Goal: Feedback & Contribution: Submit feedback/report problem

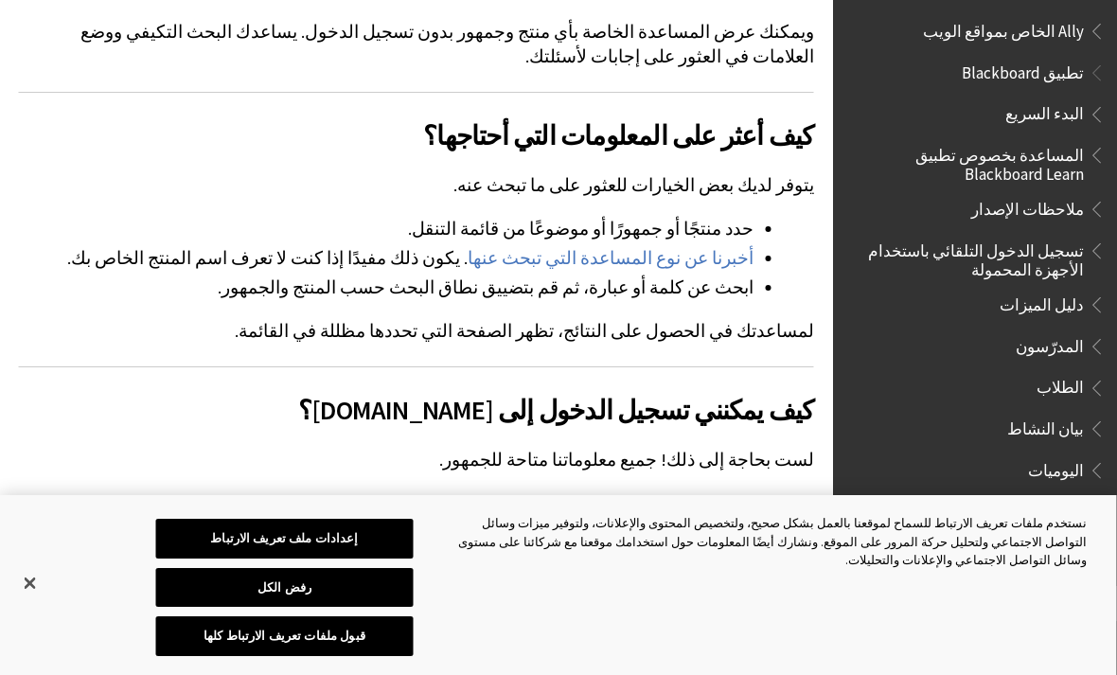
scroll to position [363, 0]
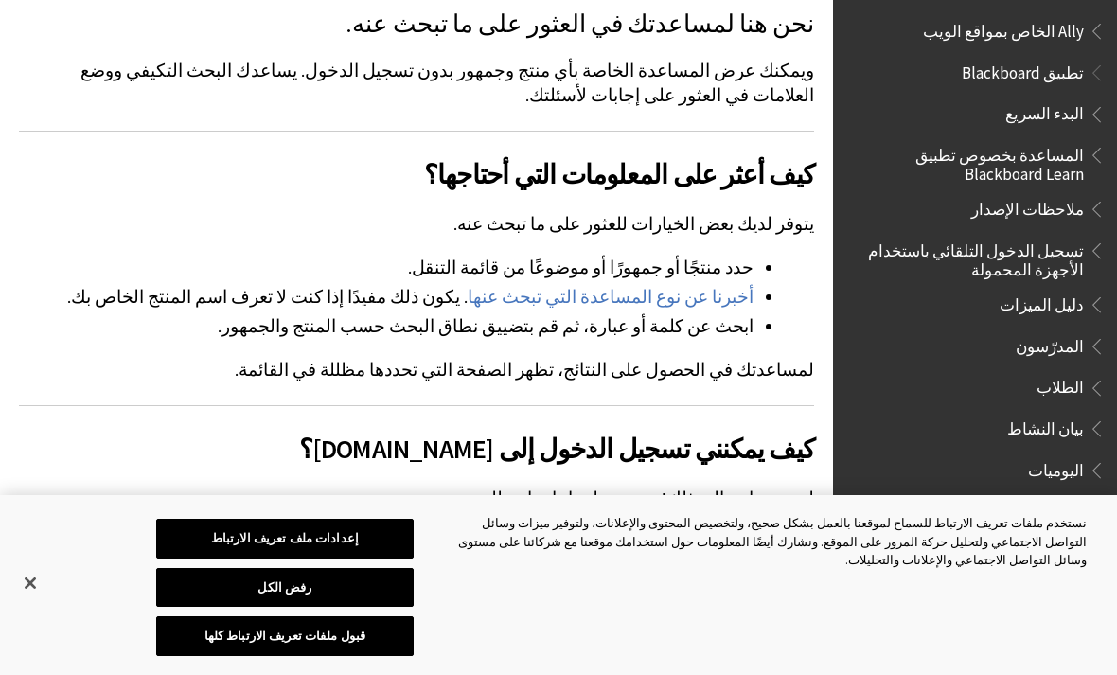
click at [1087, 66] on span "Book outline for Blackboard App Help" at bounding box center [1094, 69] width 20 height 24
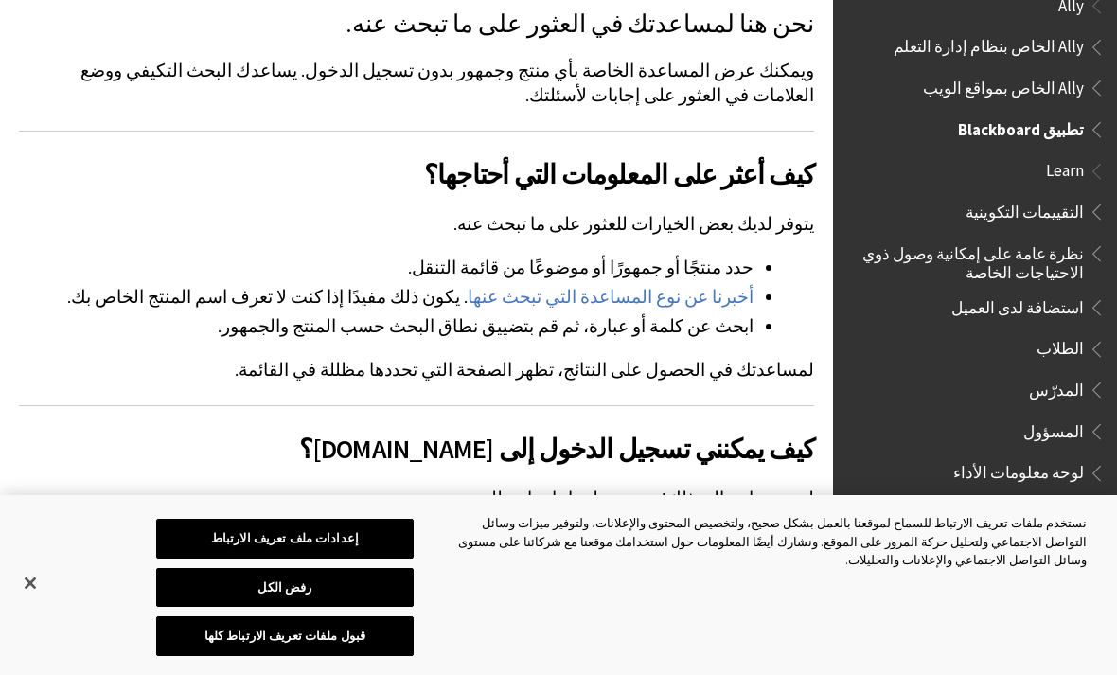
scroll to position [22, 0]
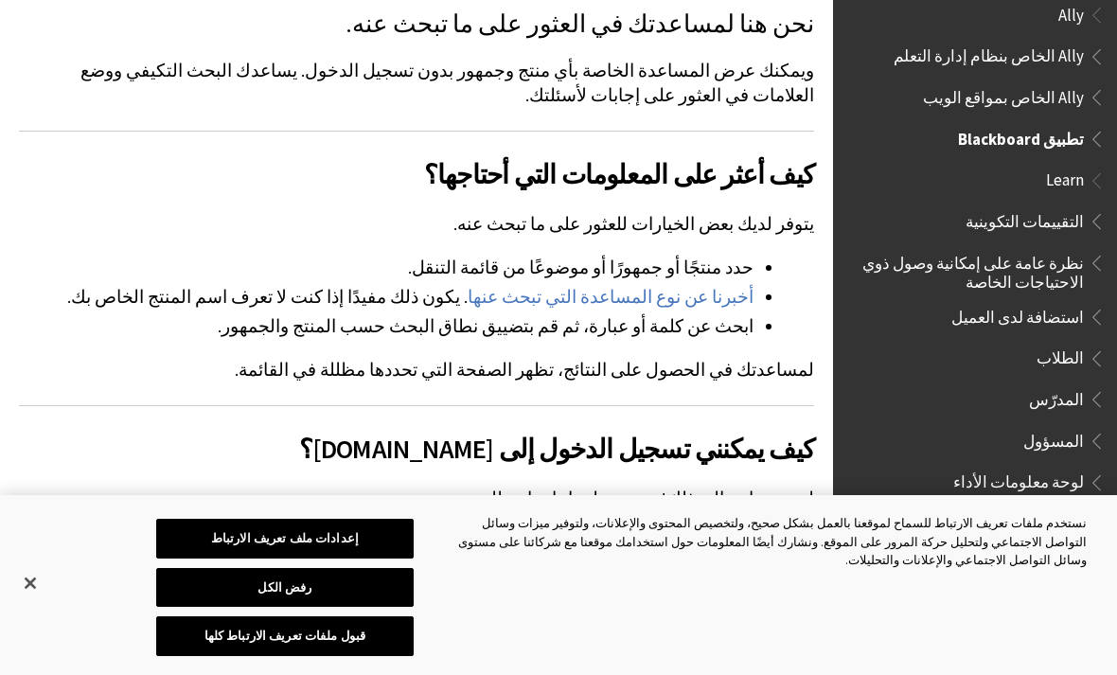
click at [706, 303] on link "أخبرنا عن نوع المساعدة التي تبحث عنها" at bounding box center [611, 297] width 286 height 23
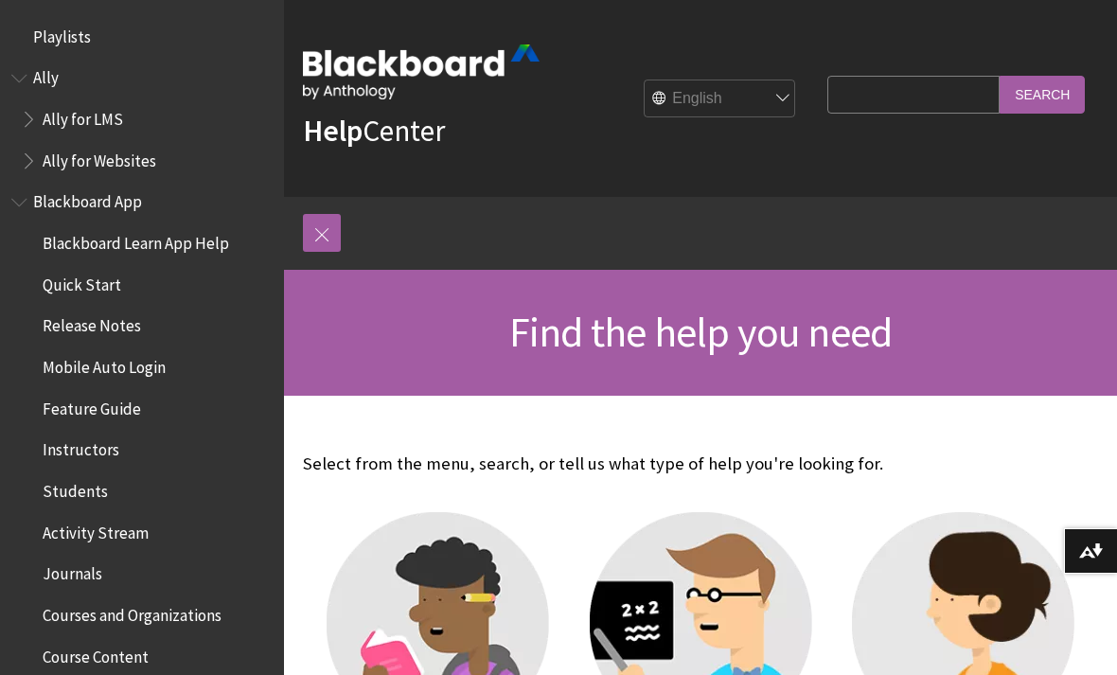
click at [796, 88] on select "English عربية Català Cymraeg Deutsch Español Suomi Français עברית Italiano 日本語 …" at bounding box center [720, 99] width 151 height 38
select select "/ar-sa"
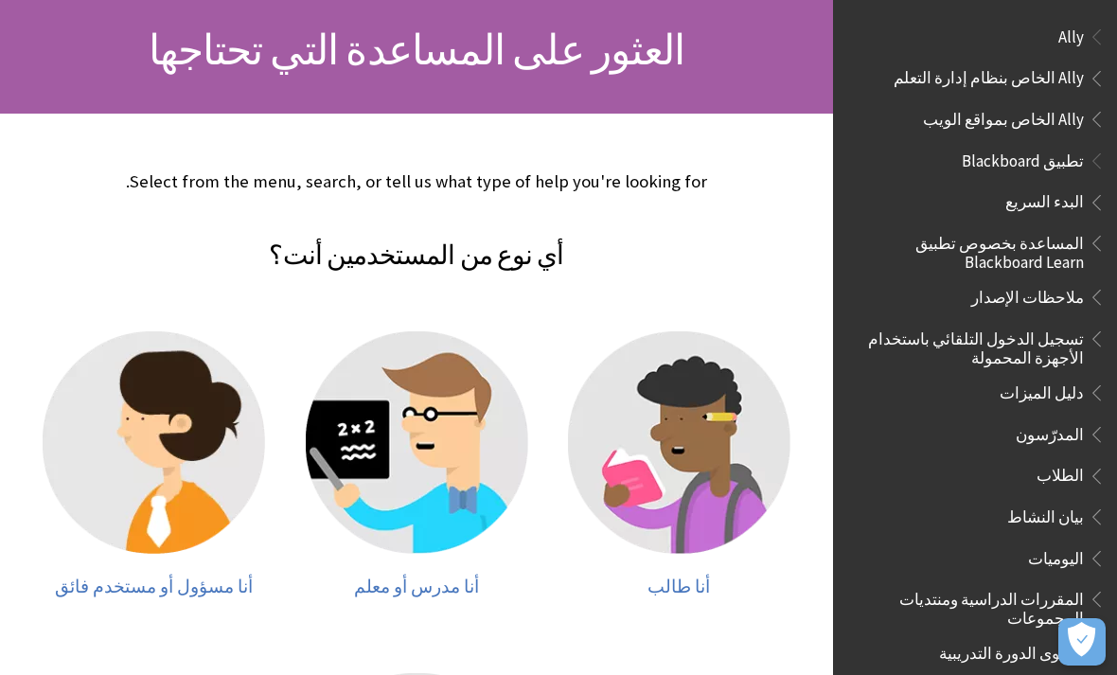
scroll to position [285, 0]
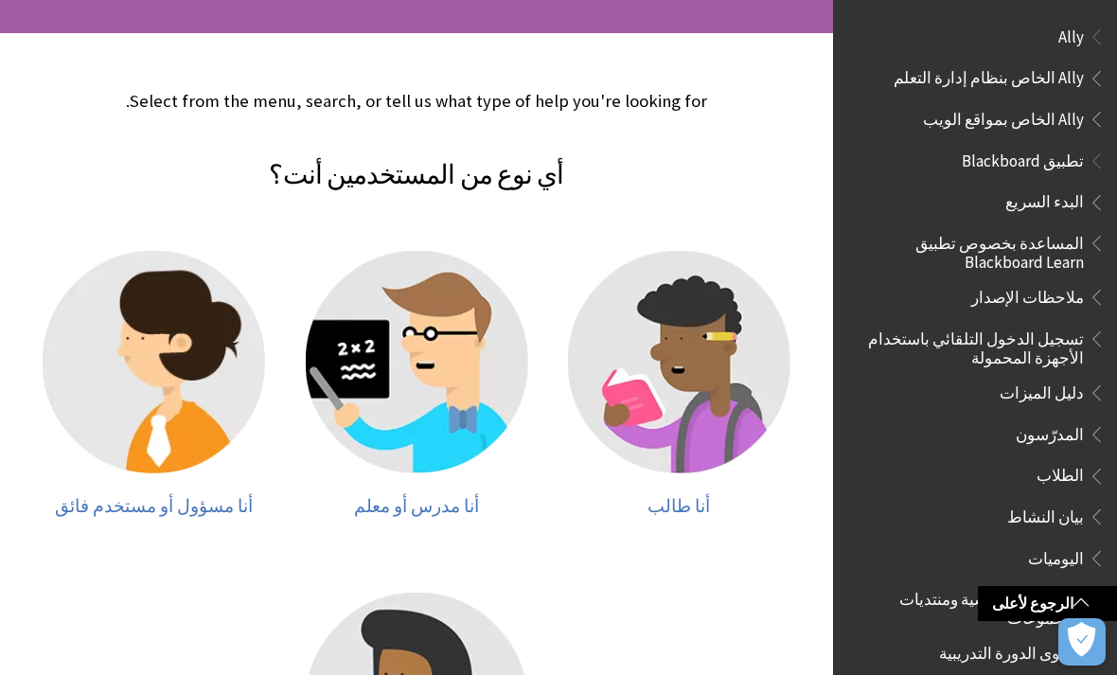
click at [682, 431] on img at bounding box center [679, 362] width 222 height 222
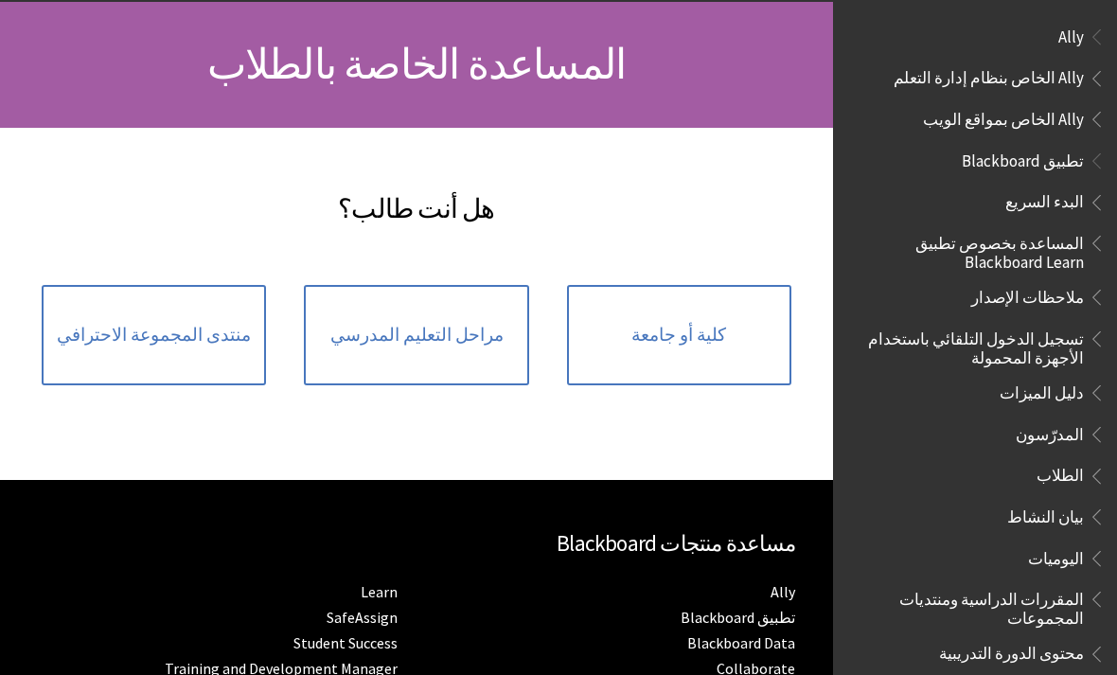
scroll to position [214, 0]
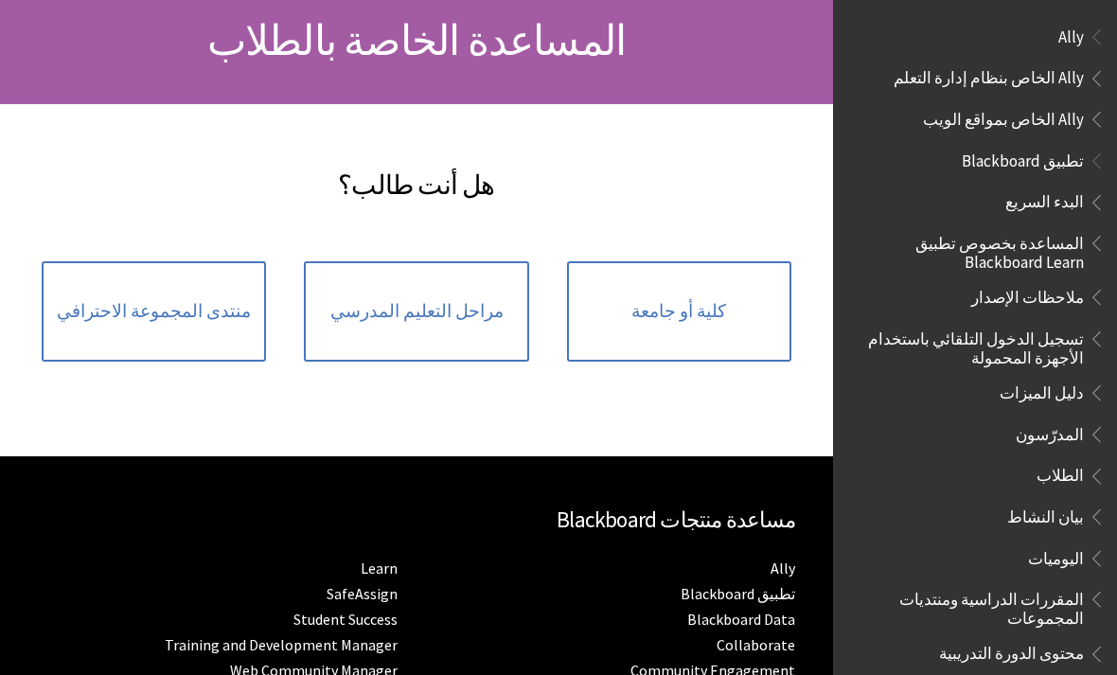
click at [718, 334] on link "كلية أو جامعة" at bounding box center [679, 311] width 224 height 100
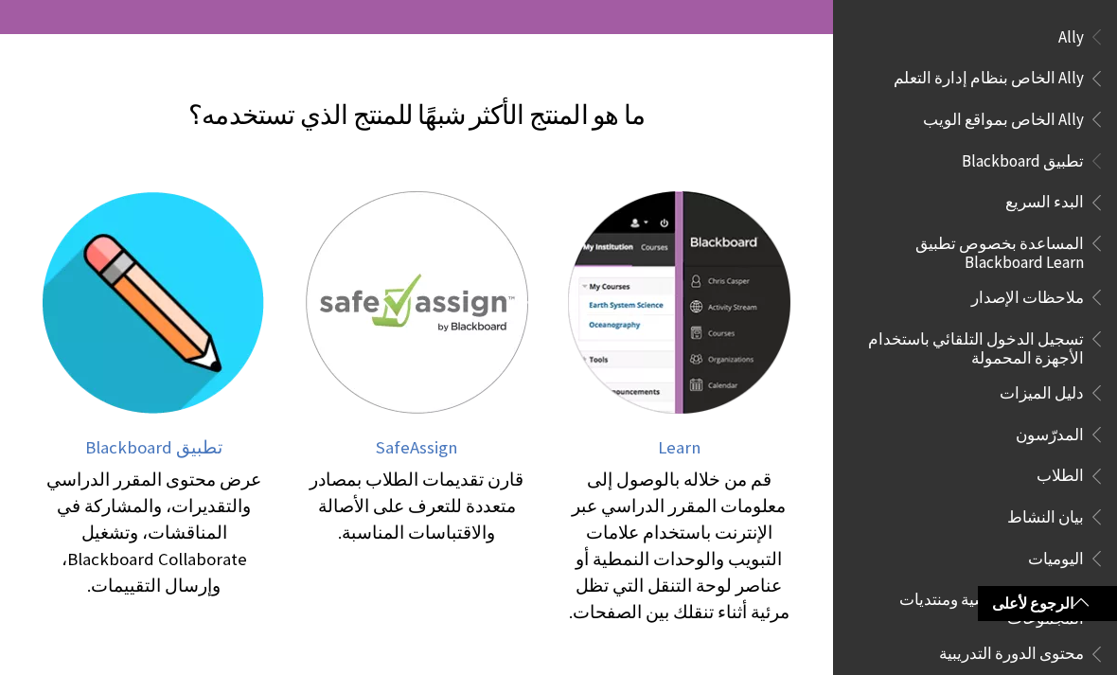
scroll to position [281, 0]
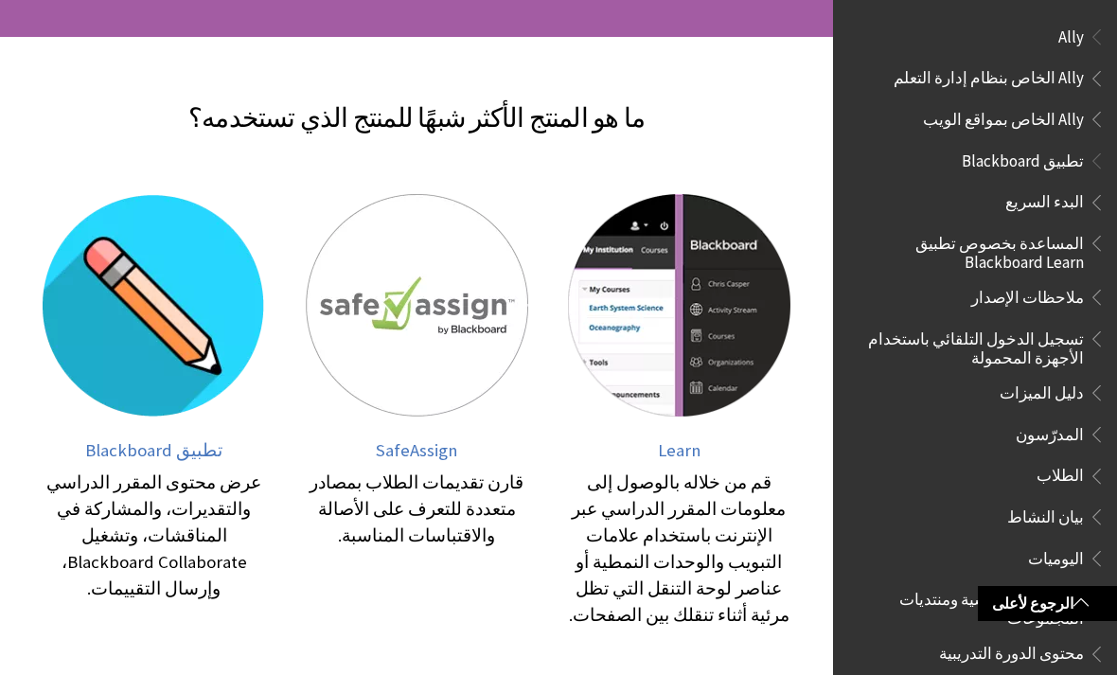
click at [192, 461] on span "تطبيق Blackboard" at bounding box center [153, 450] width 137 height 22
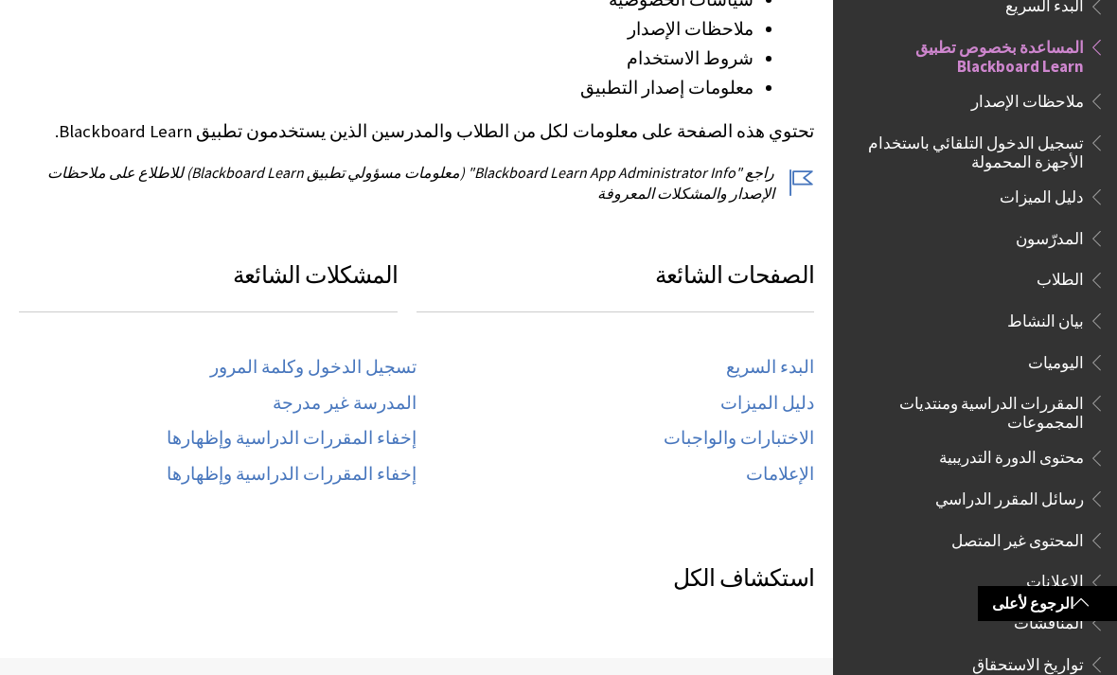
scroll to position [676, 0]
click at [401, 434] on link "إخفاء المقررات الدراسية وإظهارها" at bounding box center [292, 440] width 250 height 22
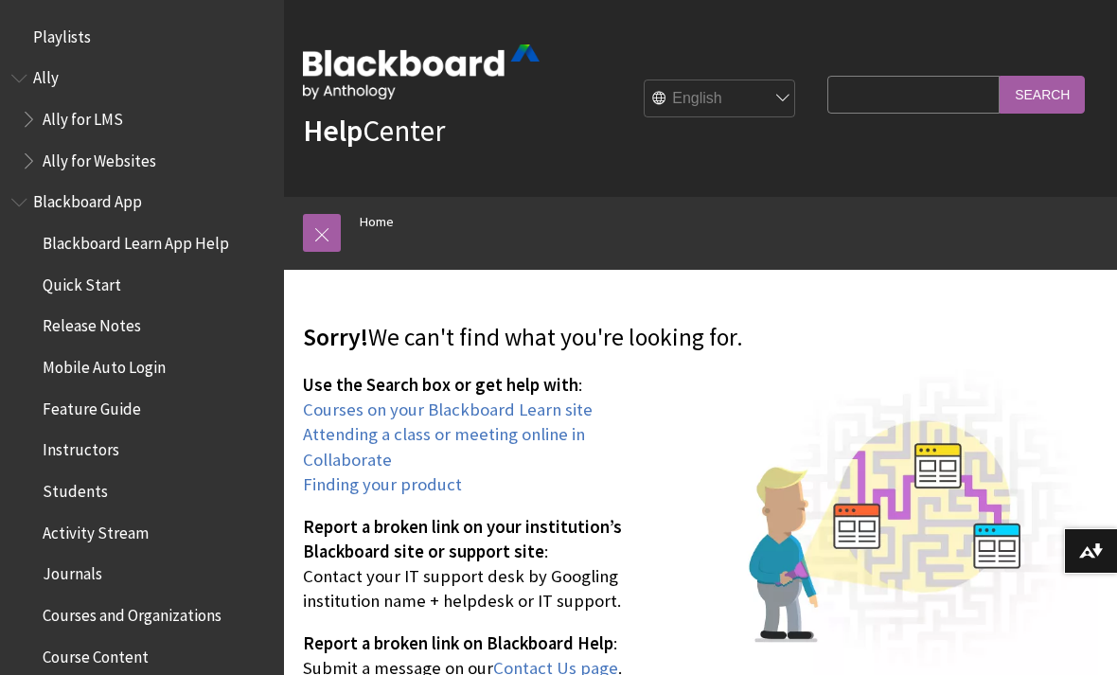
click at [767, 109] on select "English عربية Català Cymraeg Deutsch Español Suomi Français עברית Italiano 日本語 …" at bounding box center [720, 99] width 151 height 38
select select "/ar-sa/page404"
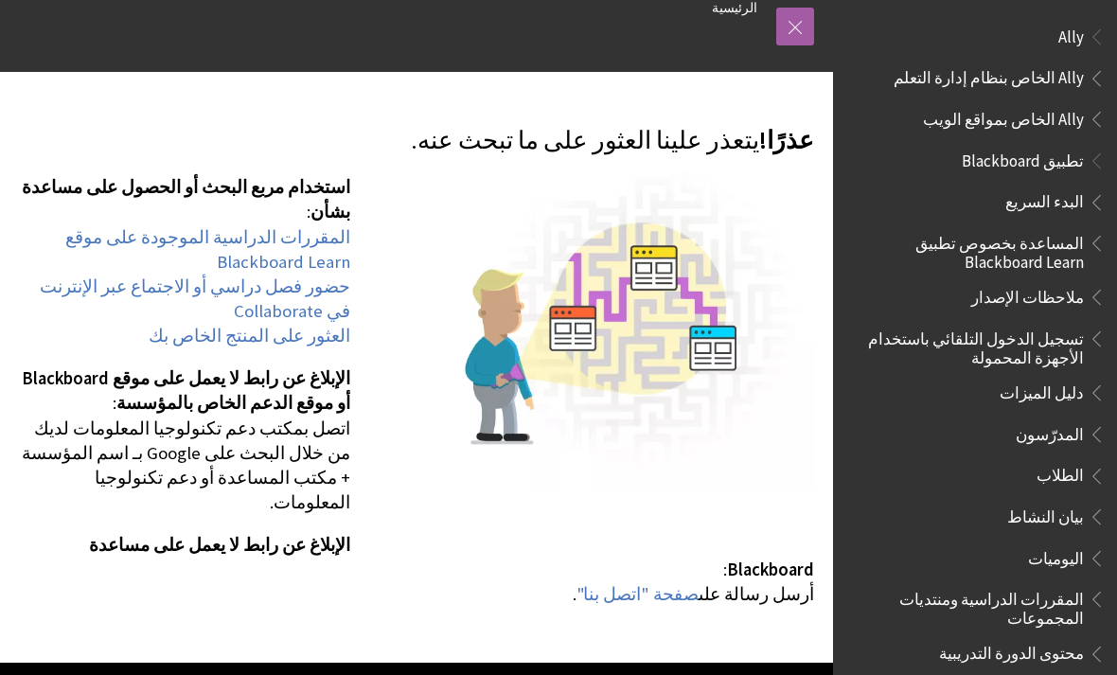
scroll to position [134, 0]
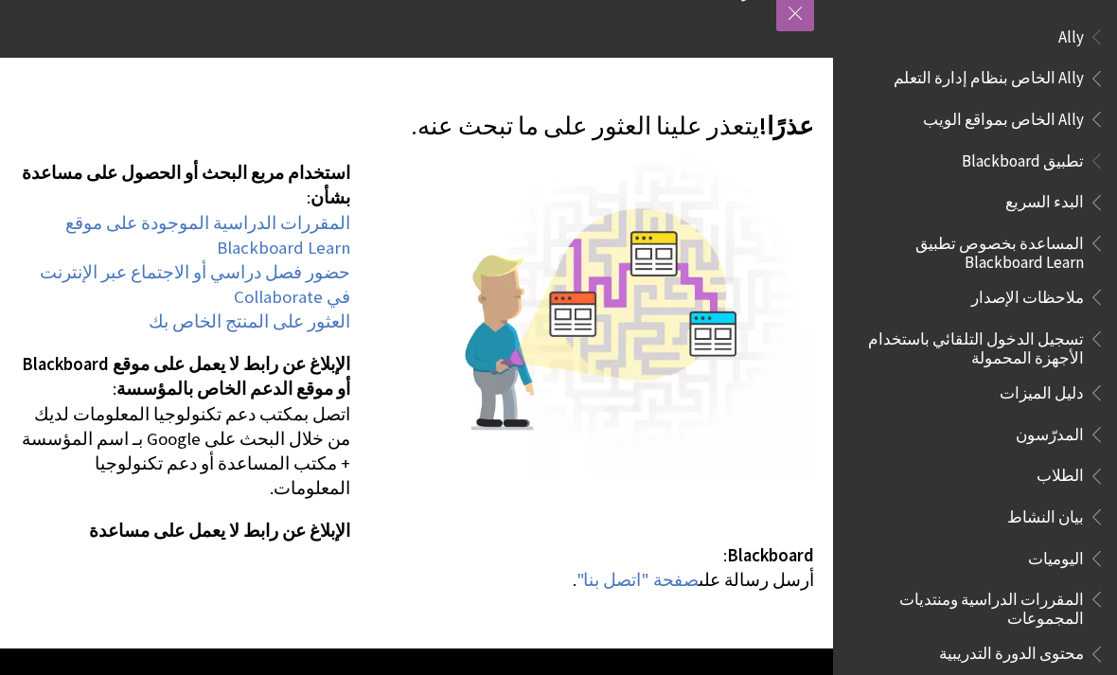
click at [297, 239] on link "المقررات الدراسية الموجودة على موقع Blackboard Learn" at bounding box center [207, 235] width 285 height 47
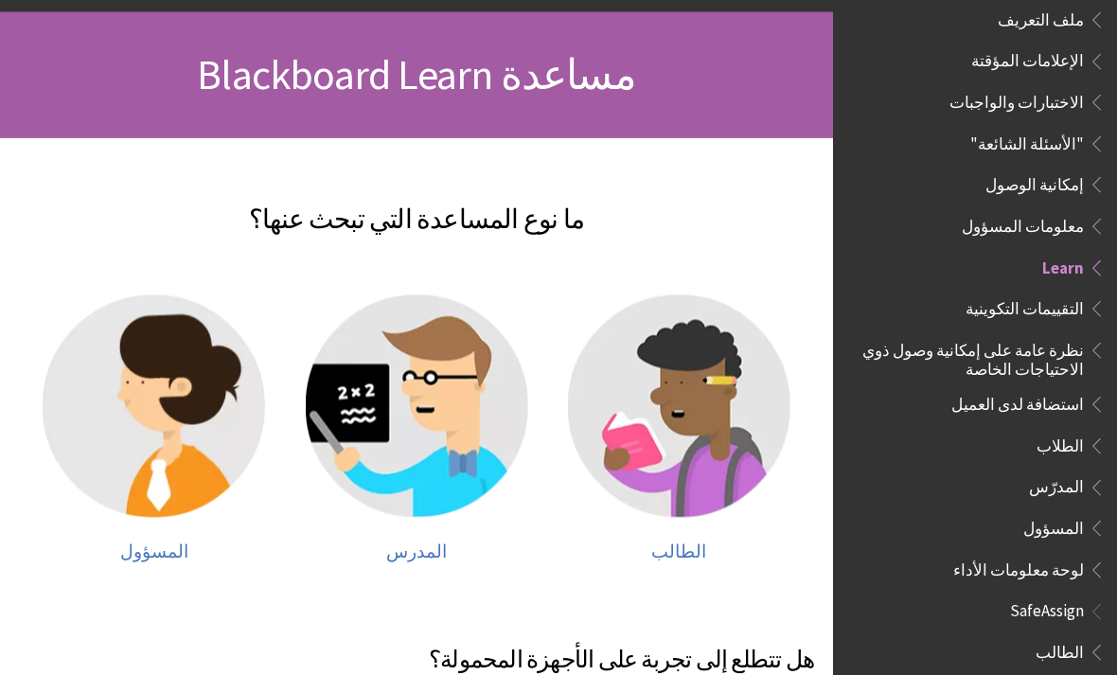
scroll to position [198, 0]
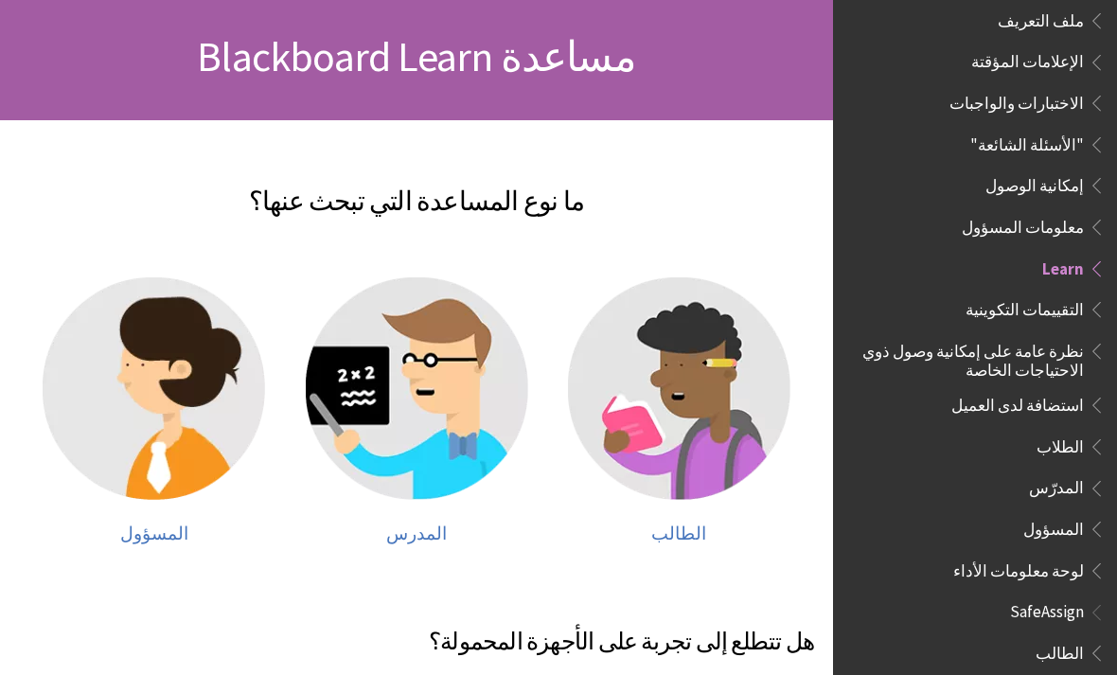
click at [716, 398] on img at bounding box center [679, 388] width 222 height 222
click at [705, 359] on img at bounding box center [679, 388] width 222 height 222
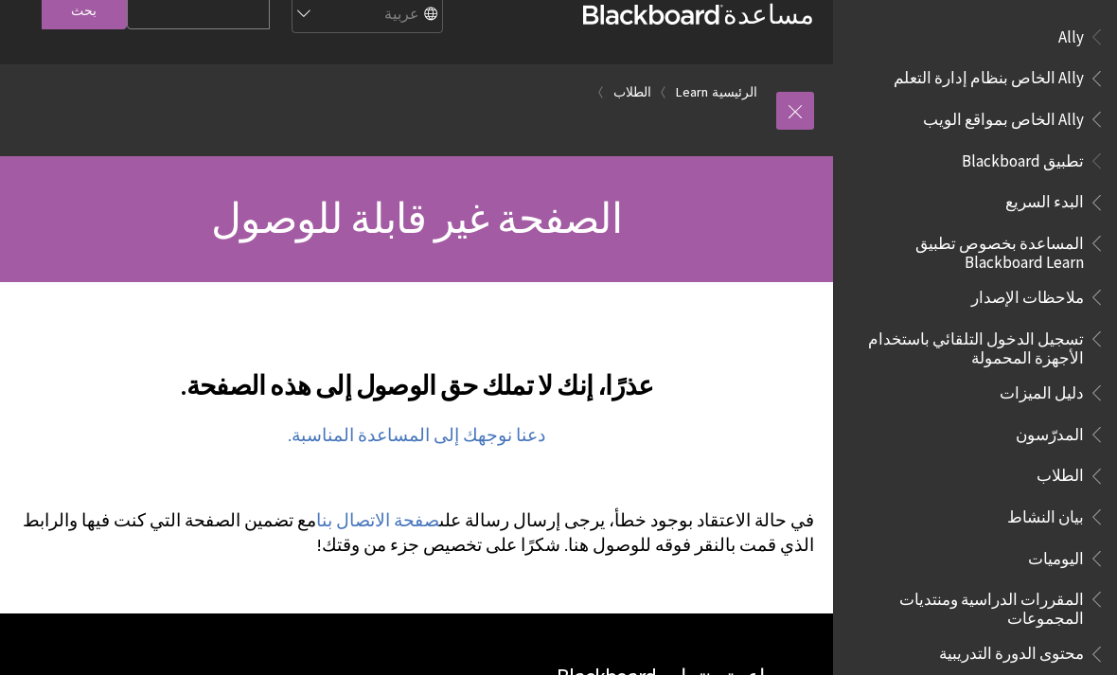
scroll to position [39, 0]
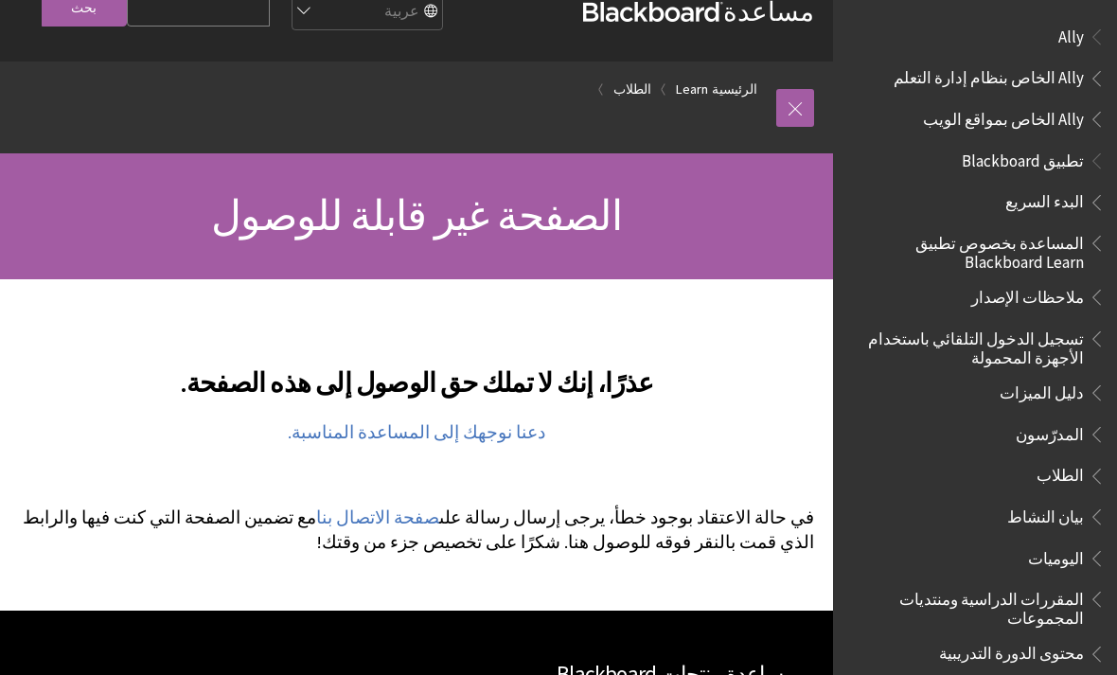
click at [439, 529] on link "صفحة الاتصال بنا" at bounding box center [377, 517] width 123 height 23
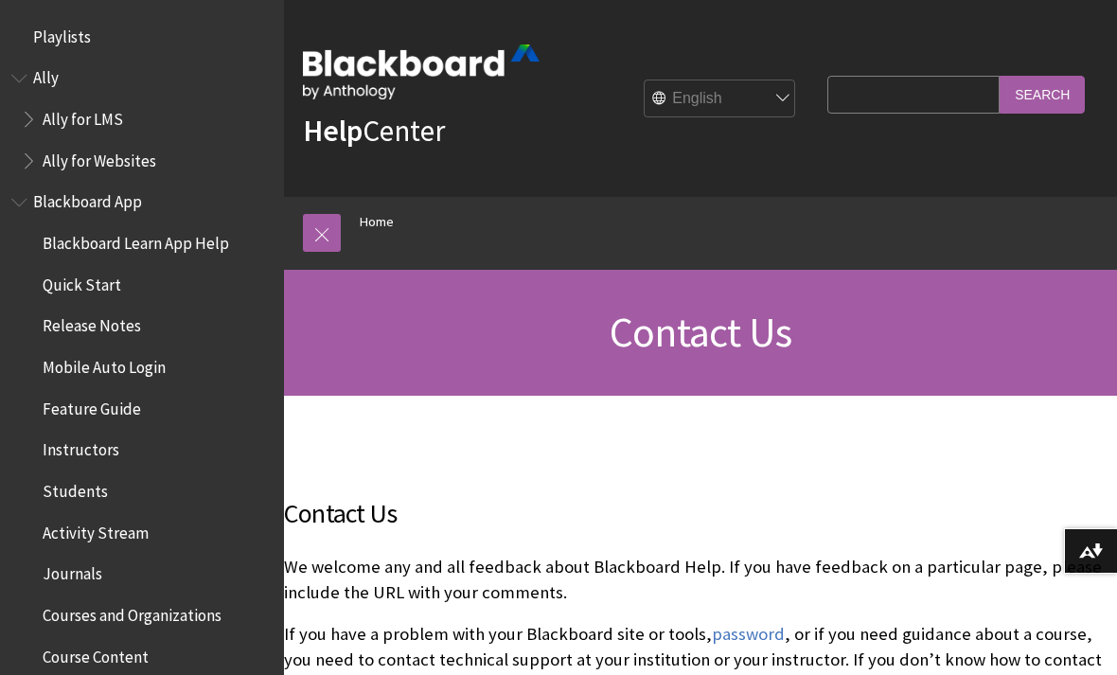
click at [784, 104] on select "English عربية Català Cymraeg Deutsch Español Suomi Français עברית Italiano 日本語 …" at bounding box center [720, 99] width 151 height 38
select select "/ar-sa/Contact_Us"
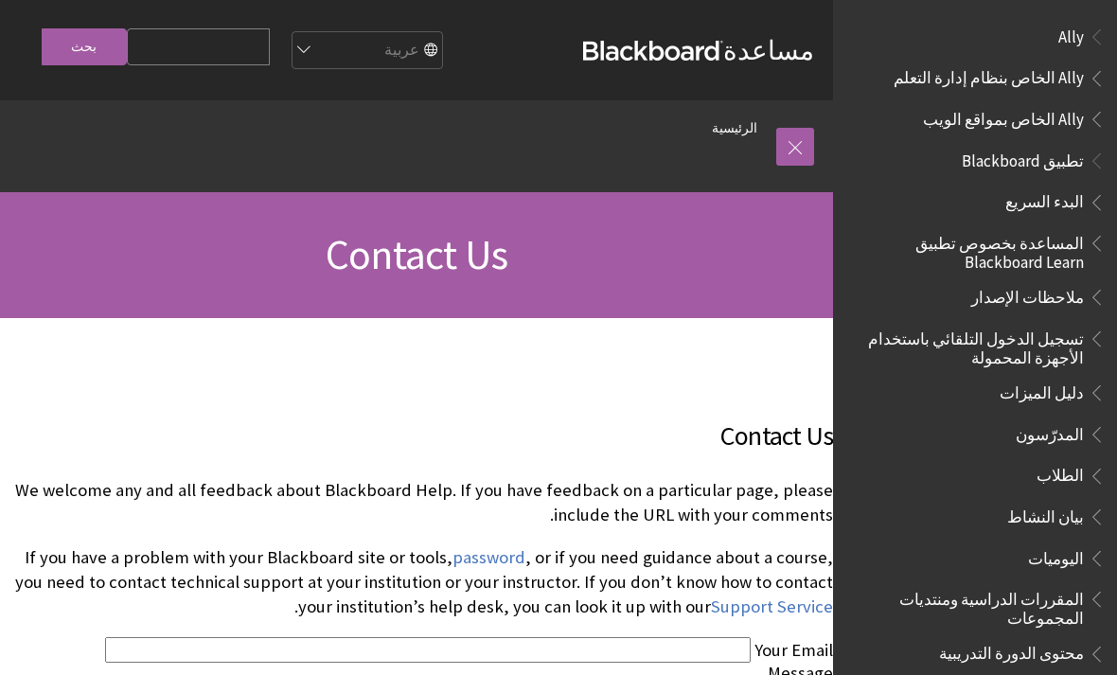
click at [366, 54] on select "English عربية Català Cymraeg Deutsch Español Suomi Français עברית Italiano 日本語 …" at bounding box center [366, 51] width 151 height 38
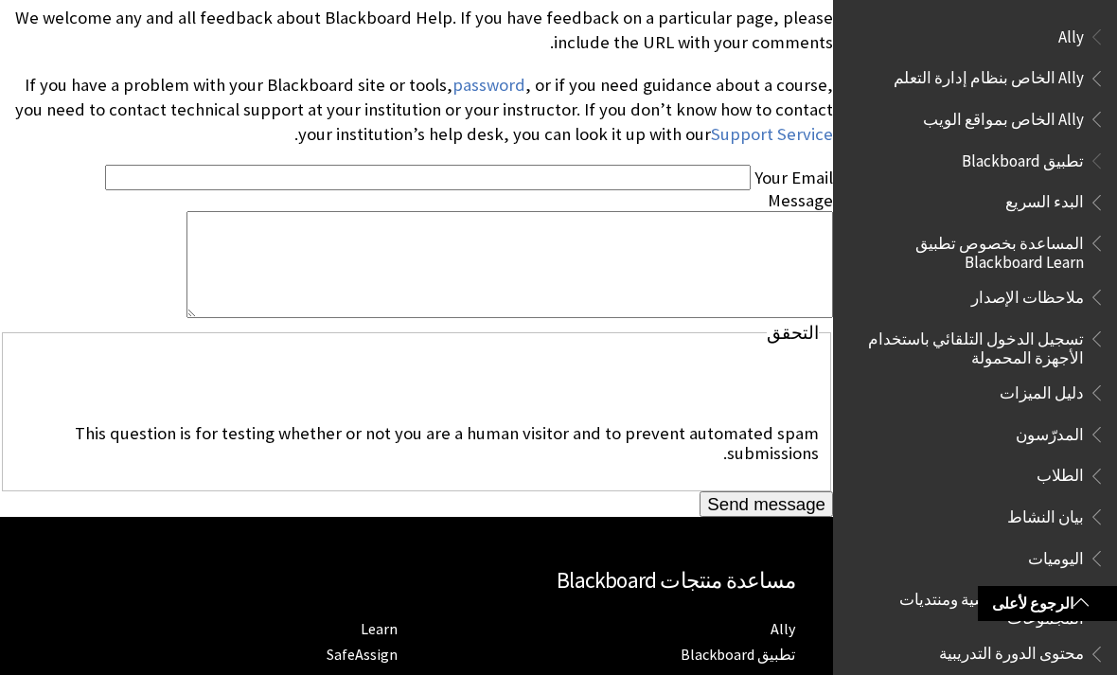
scroll to position [463, 0]
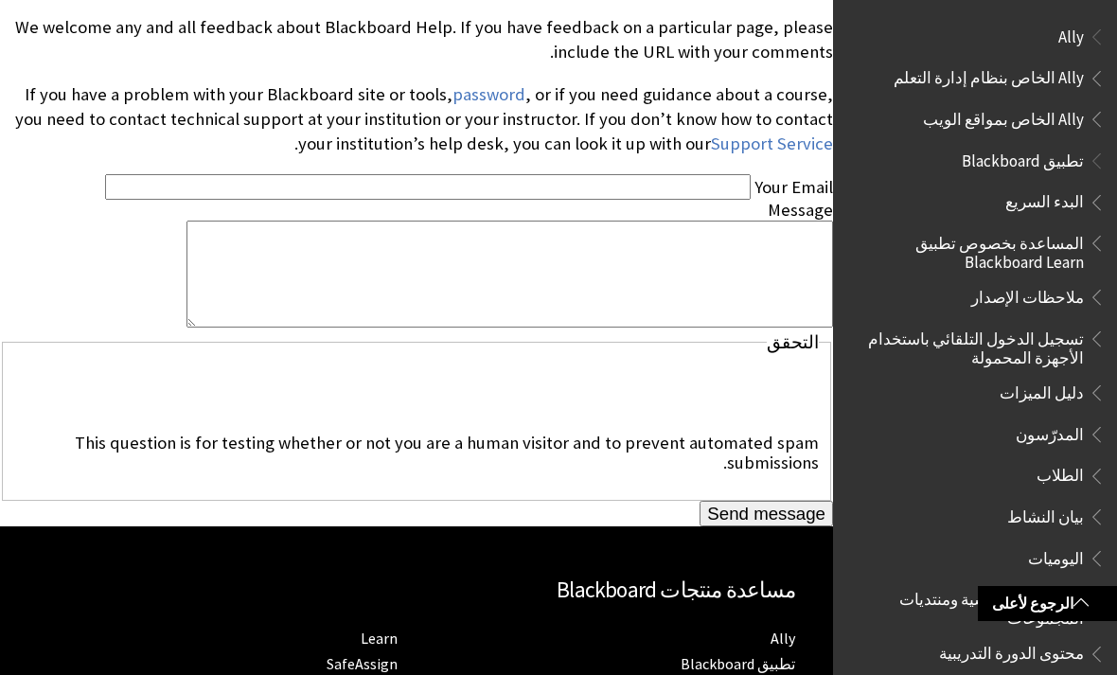
click at [597, 198] on input "Your Email" at bounding box center [427, 187] width 645 height 26
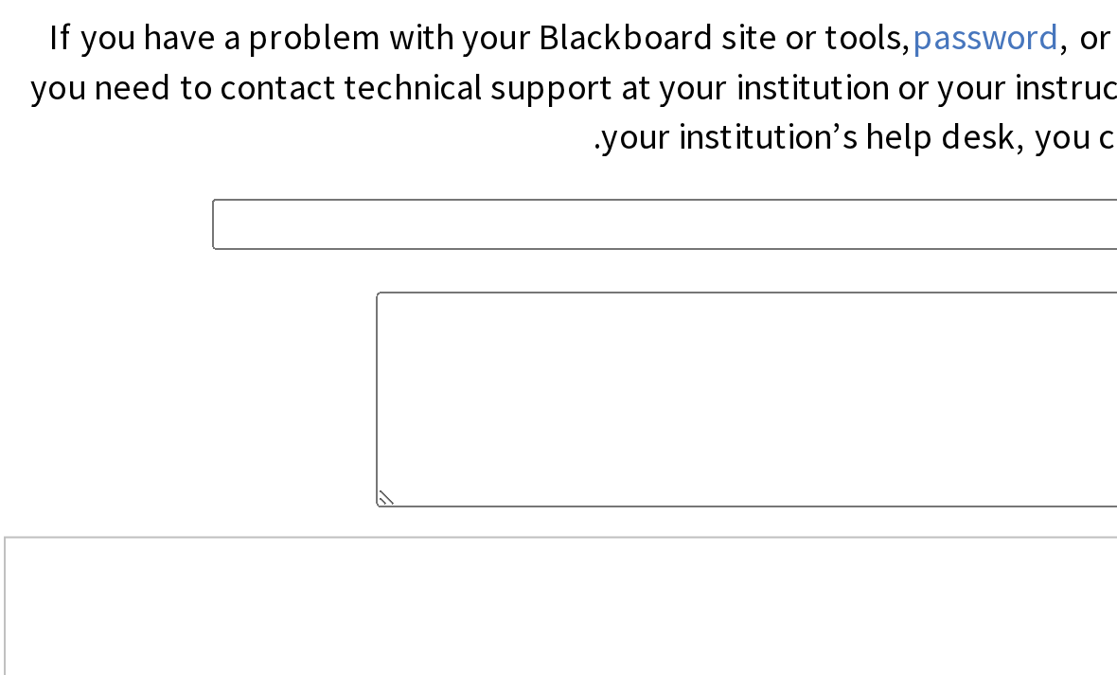
scroll to position [411, 0]
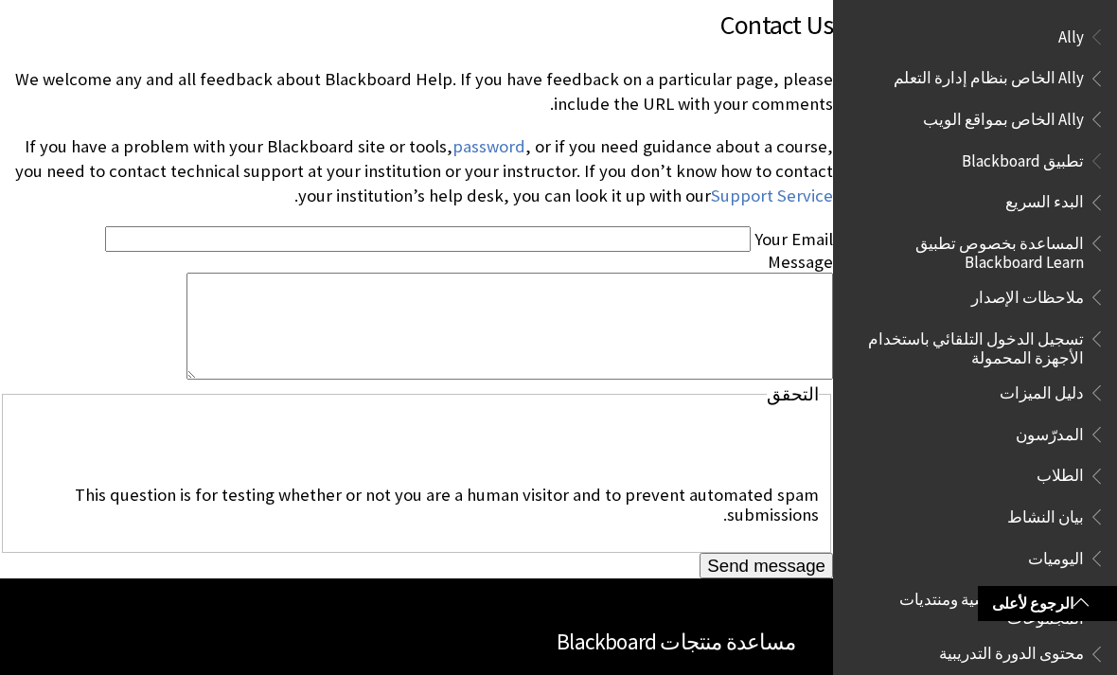
type input "و"
click at [698, 245] on input "Your Email" at bounding box center [427, 239] width 645 height 26
paste input "[EMAIL_ADDRESS][DOMAIN_NAME]"
type input "[EMAIL_ADDRESS][DOMAIN_NAME]"
click at [752, 306] on textarea "Message" at bounding box center [509, 326] width 646 height 107
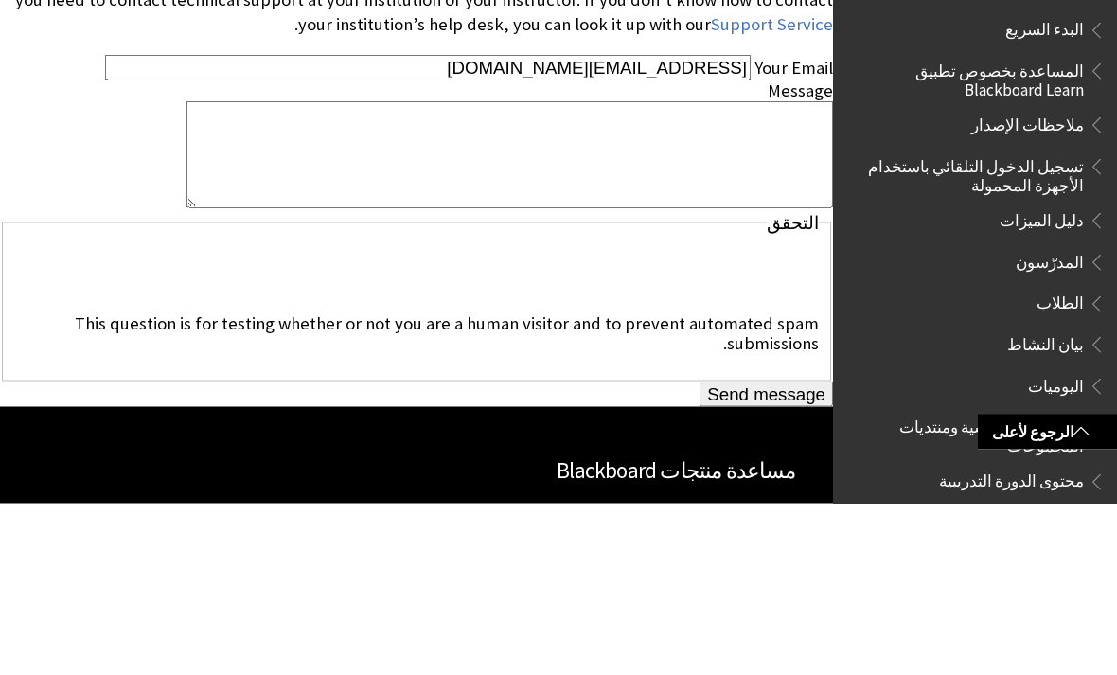
scroll to position [0, 0]
type textarea "لايوجد أي مقررات اللي نزلتها هذا الترم"
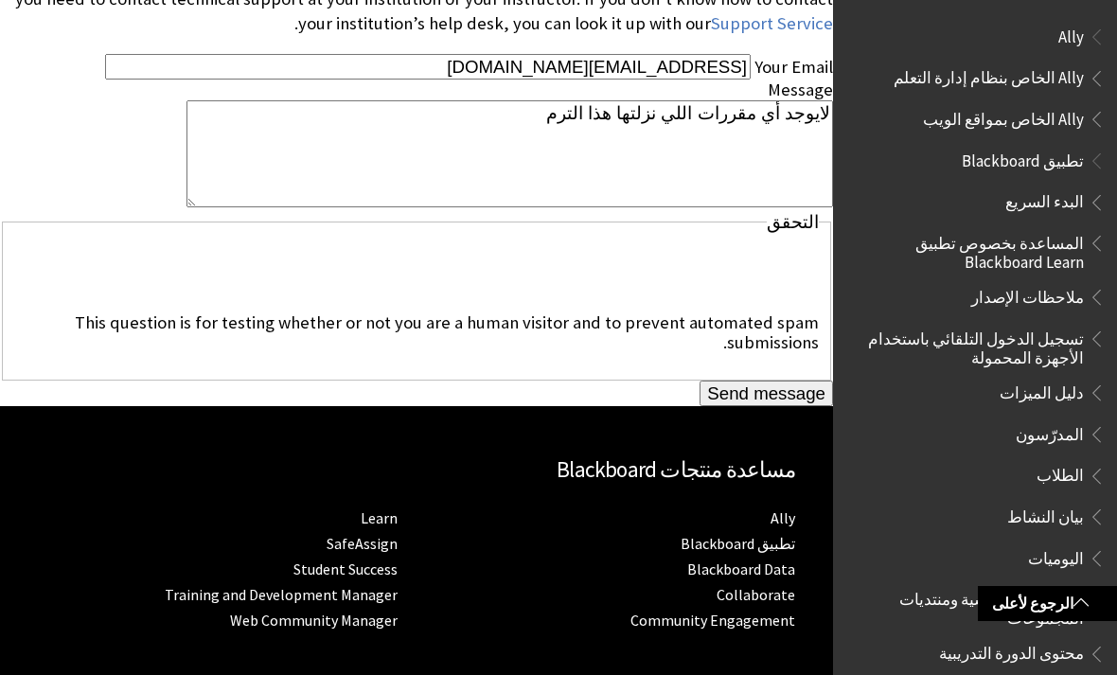
click at [746, 407] on input "Send message" at bounding box center [765, 393] width 133 height 27
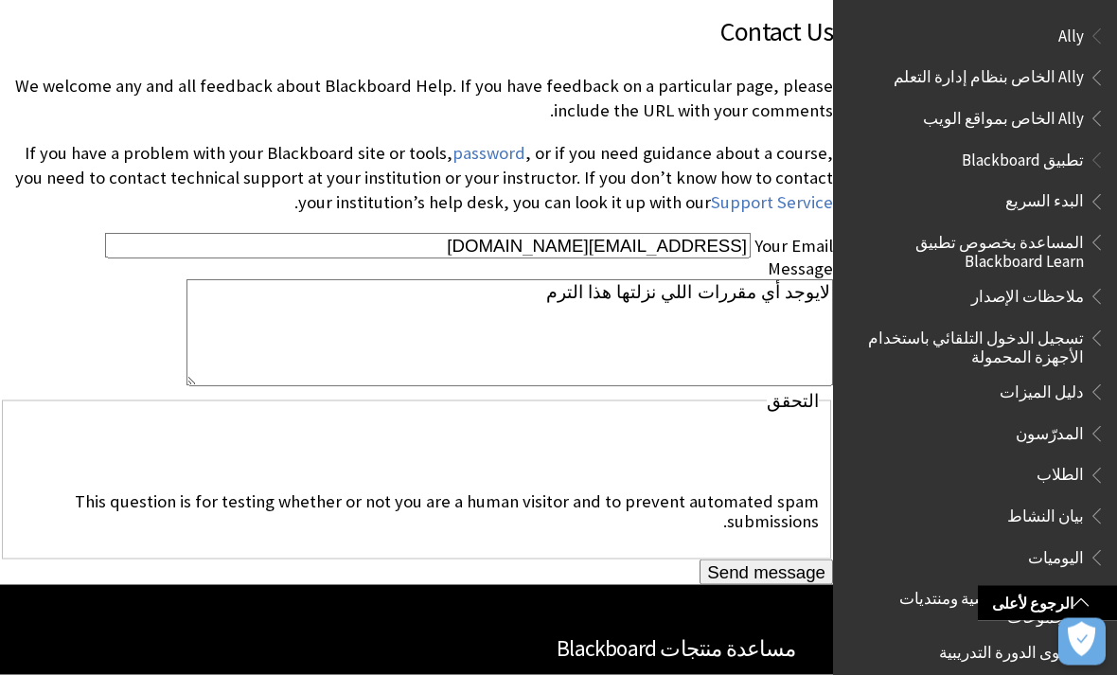
scroll to position [446, 0]
click at [707, 585] on input "Send message" at bounding box center [765, 571] width 133 height 27
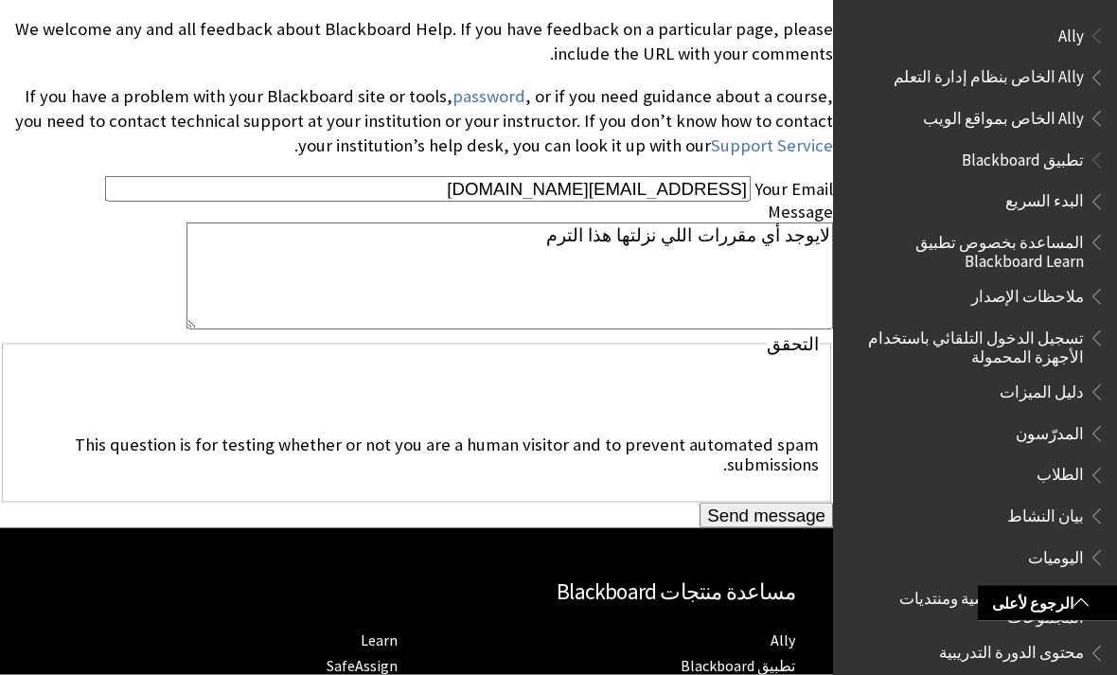
scroll to position [562, 0]
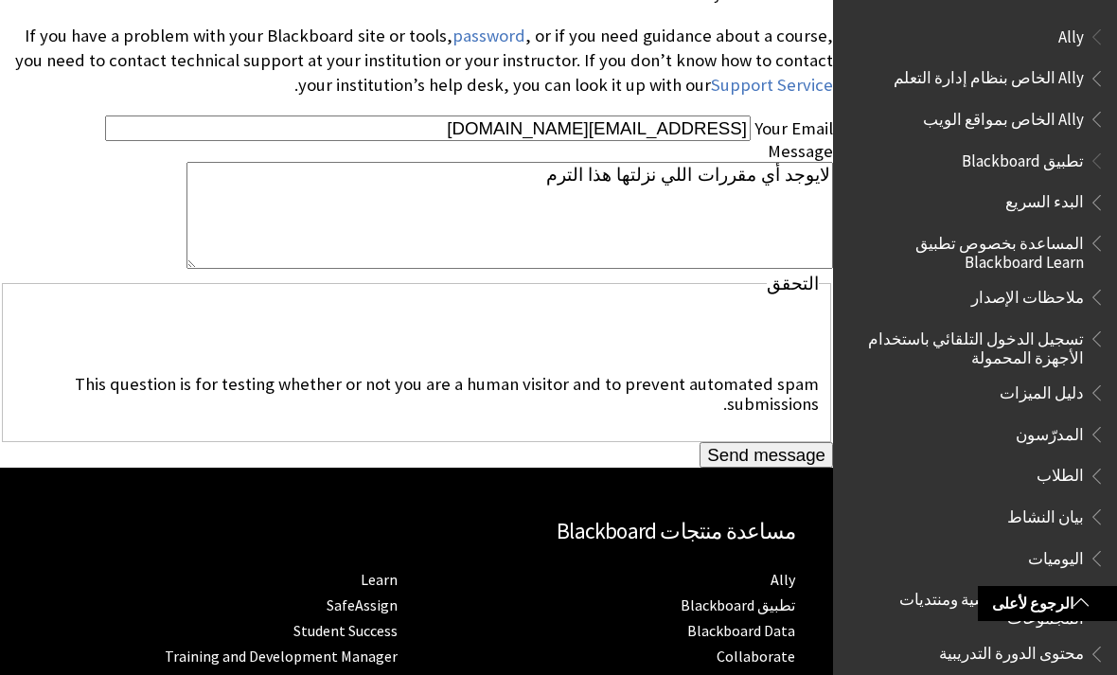
click at [780, 460] on input "Send message" at bounding box center [765, 455] width 133 height 27
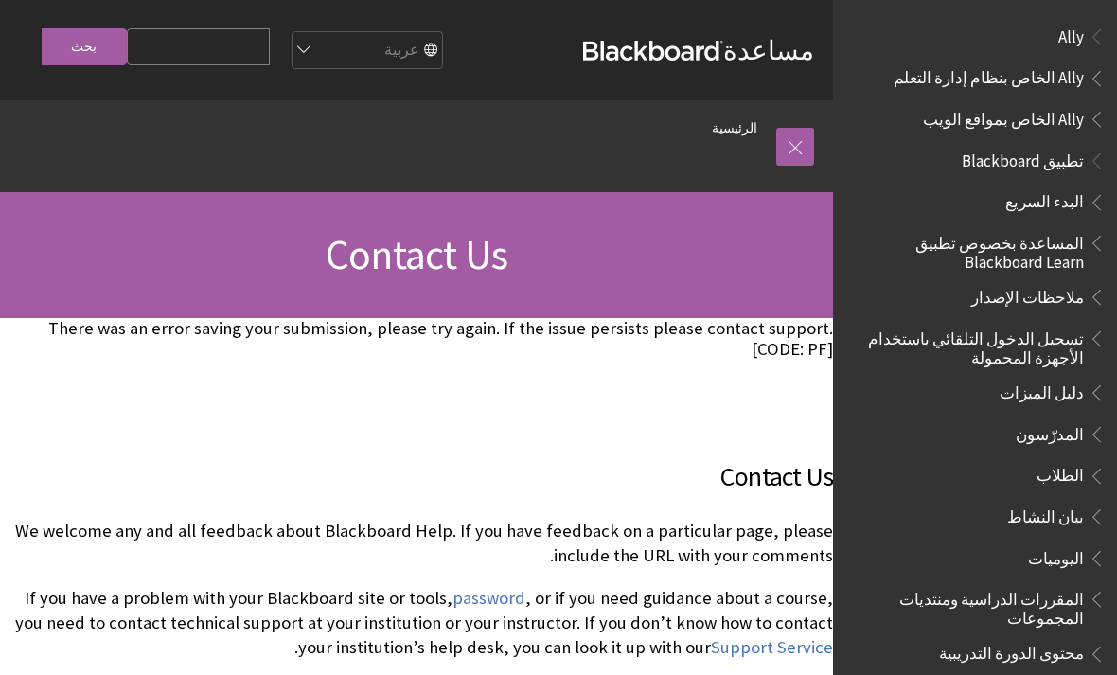
click at [339, 55] on select "English عربية Català Cymraeg Deutsch Español Suomi Français עברית Italiano 日本語 …" at bounding box center [366, 51] width 151 height 38
